Goal: Navigation & Orientation: Go to known website

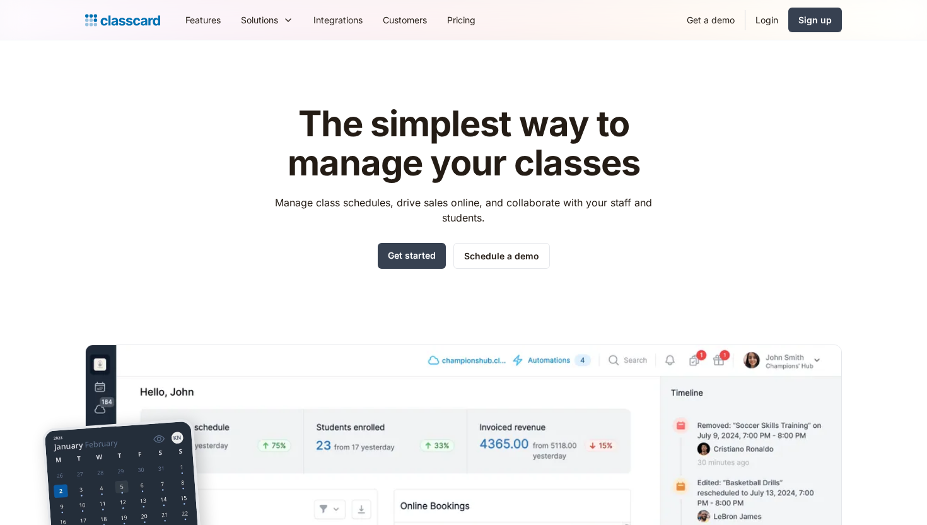
click at [119, 18] on img at bounding box center [122, 20] width 75 height 18
